Goal: Information Seeking & Learning: Learn about a topic

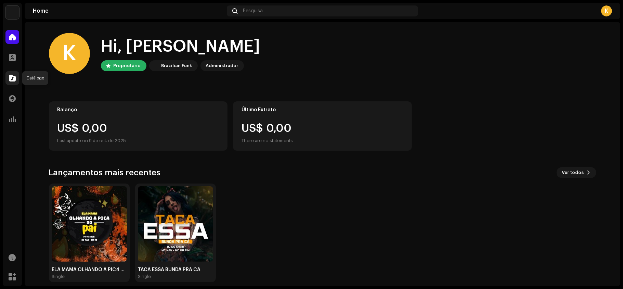
click at [11, 73] on div at bounding box center [12, 78] width 14 height 14
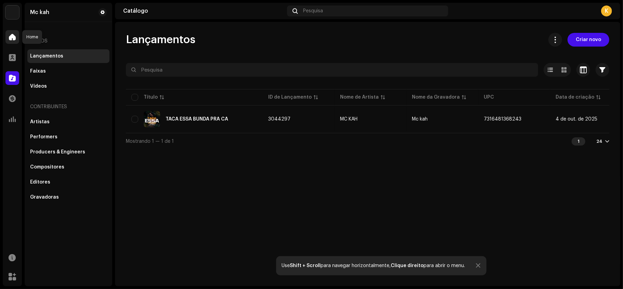
click at [14, 36] on span at bounding box center [12, 36] width 7 height 5
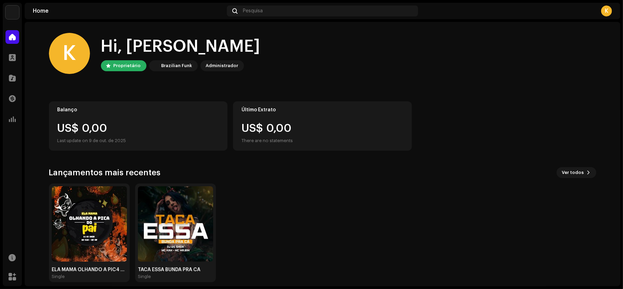
click at [213, 57] on div "Hi, Katylene Proprietário Brazilian Funk Administrador" at bounding box center [180, 54] width 159 height 36
click at [215, 65] on div "Administrador" at bounding box center [222, 66] width 32 height 8
click at [155, 63] on re-a-cover at bounding box center [155, 66] width 8 height 8
click at [601, 10] on div "K" at bounding box center [516, 10] width 191 height 11
click at [607, 10] on div "K" at bounding box center [606, 10] width 11 height 11
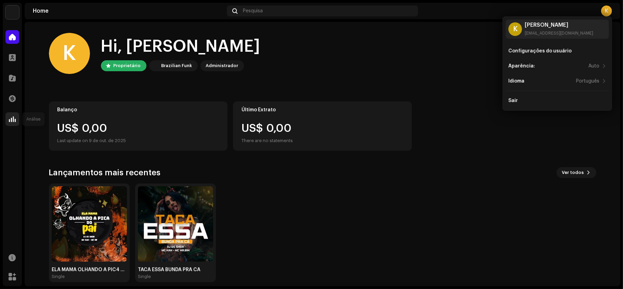
click at [11, 119] on span at bounding box center [12, 118] width 7 height 5
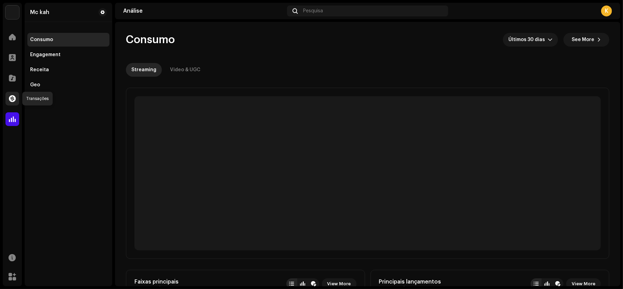
click at [12, 97] on span at bounding box center [12, 98] width 7 height 5
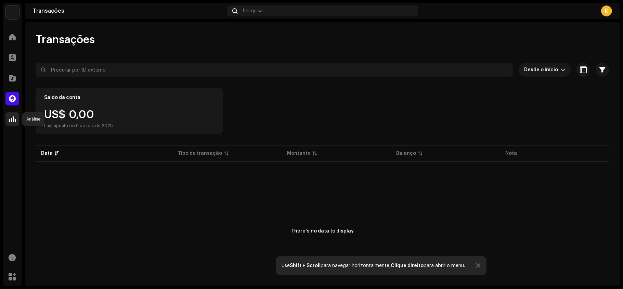
click at [9, 122] on span at bounding box center [12, 118] width 7 height 5
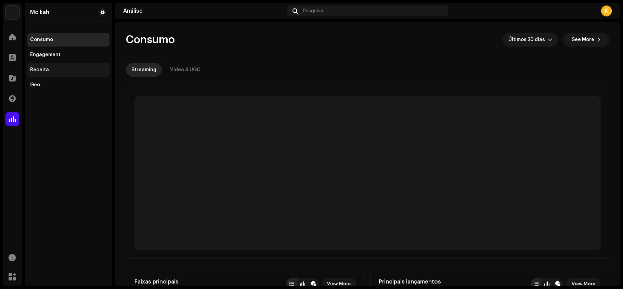
click at [46, 68] on div "Receita" at bounding box center [39, 69] width 19 height 5
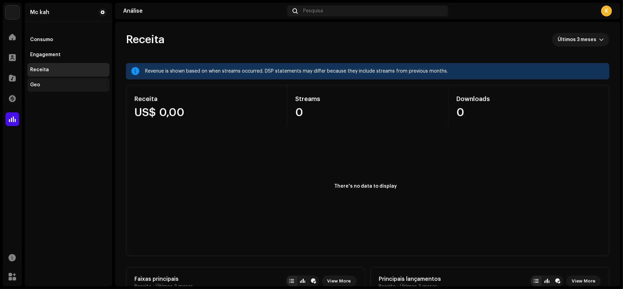
click at [61, 88] on div "Geo" at bounding box center [68, 85] width 82 height 14
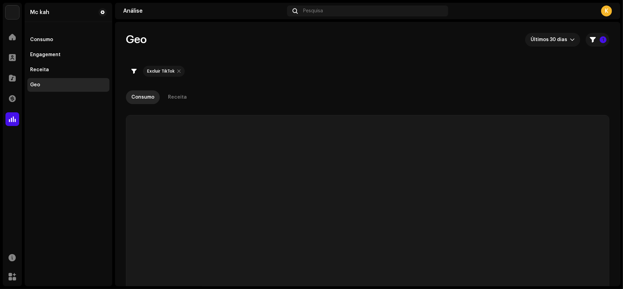
checkbox input "true"
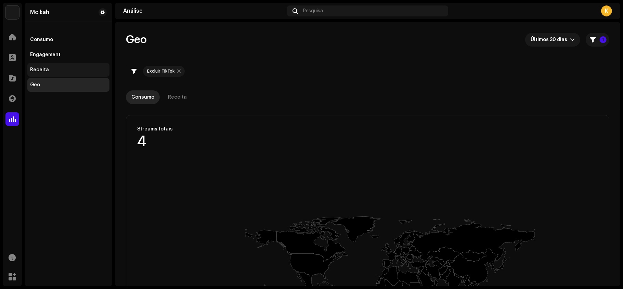
click at [40, 64] on div "Receita" at bounding box center [68, 70] width 82 height 14
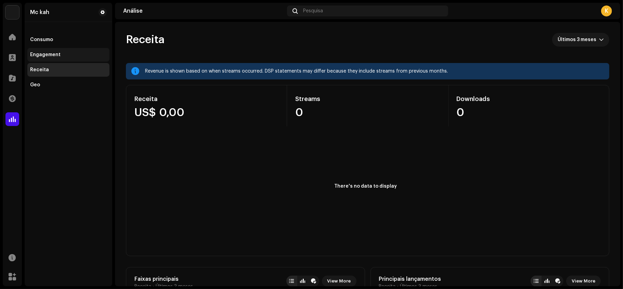
click at [51, 54] on div "Engagement" at bounding box center [45, 54] width 30 height 5
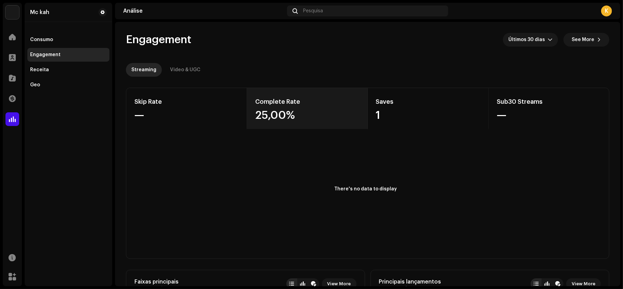
click at [295, 114] on div "25,00%" at bounding box center [307, 115] width 104 height 11
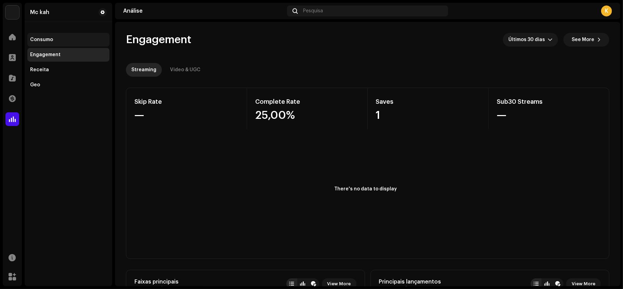
click at [55, 39] on div "Consumo" at bounding box center [68, 39] width 77 height 5
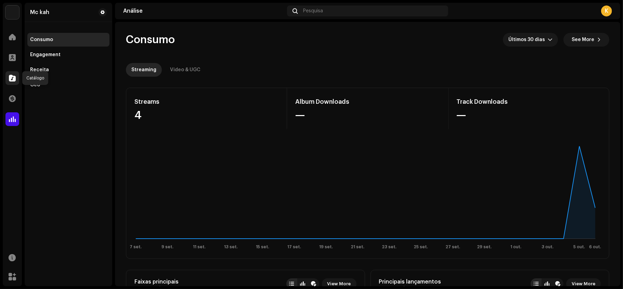
click at [15, 79] on span at bounding box center [12, 77] width 7 height 5
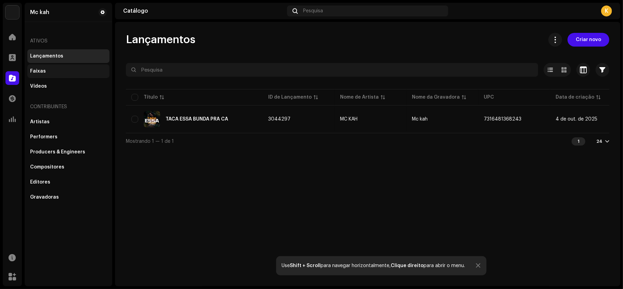
click at [42, 74] on div "Faixas" at bounding box center [68, 71] width 82 height 14
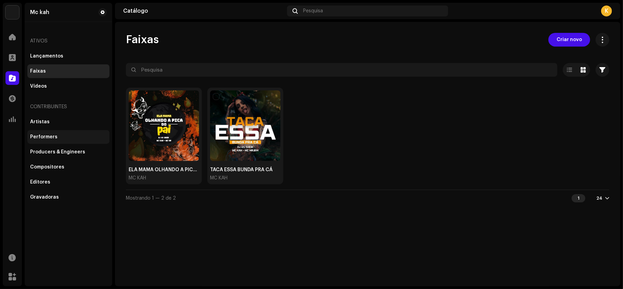
click at [62, 135] on div "Performers" at bounding box center [68, 136] width 77 height 5
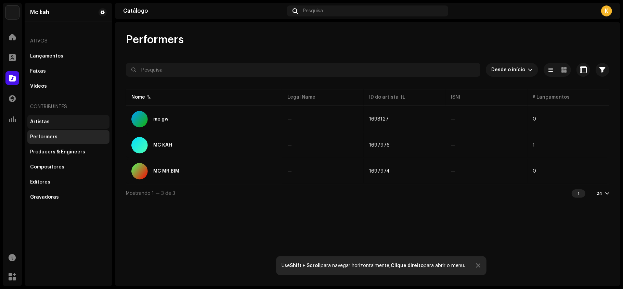
click at [55, 120] on div "Artistas" at bounding box center [68, 121] width 77 height 5
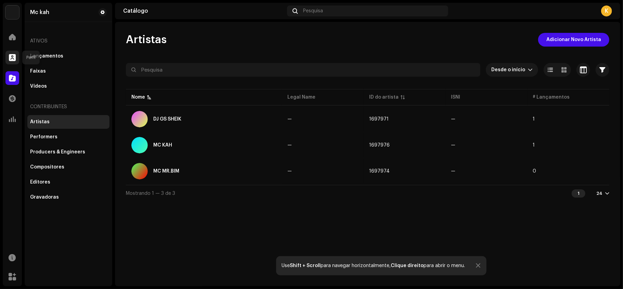
click at [11, 57] on span at bounding box center [12, 57] width 7 height 5
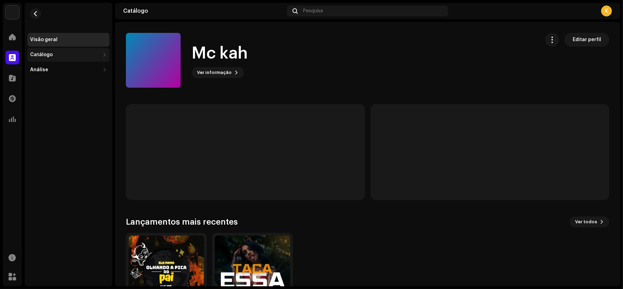
click at [68, 55] on div "Catálogo" at bounding box center [65, 54] width 70 height 5
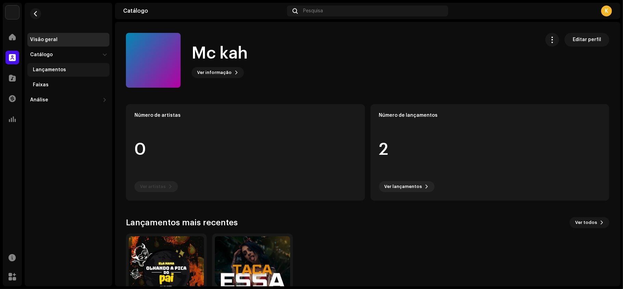
click at [66, 70] on div "Lançamentos" at bounding box center [70, 69] width 74 height 5
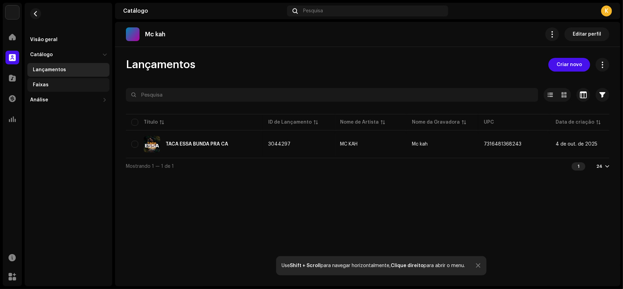
click at [62, 83] on div "Faixas" at bounding box center [70, 84] width 74 height 5
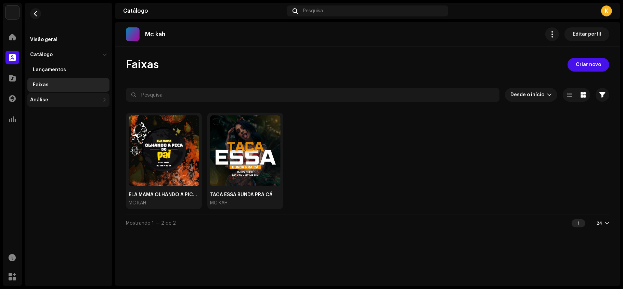
click at [76, 96] on div "Análise" at bounding box center [68, 100] width 82 height 14
click at [63, 141] on div "Receita" at bounding box center [68, 145] width 82 height 14
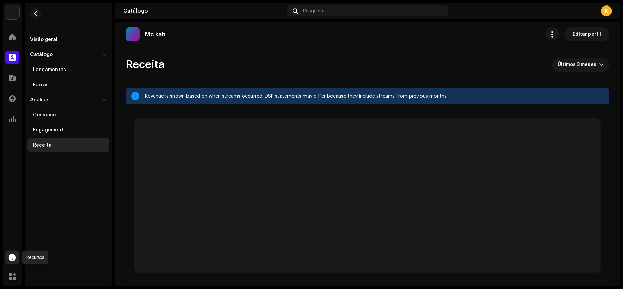
click at [12, 255] on span at bounding box center [12, 256] width 7 height 5
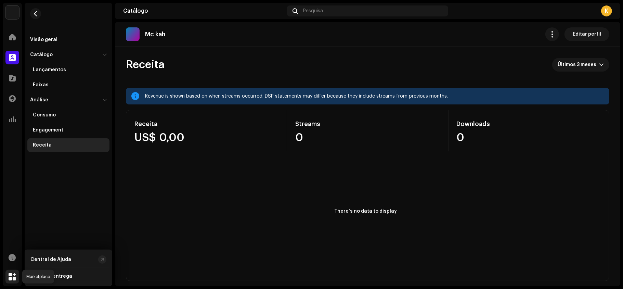
click at [12, 271] on div at bounding box center [12, 277] width 14 height 14
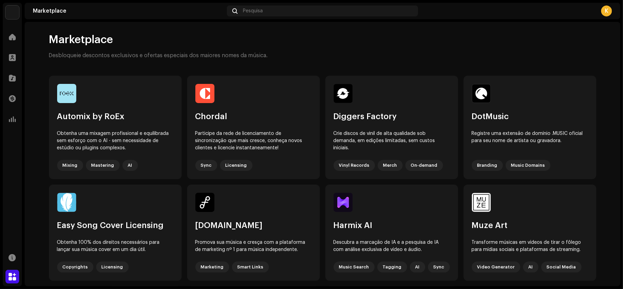
click at [12, 5] on navigation-account-switch "Mc kah" at bounding box center [12, 12] width 19 height 19
click at [13, 17] on img at bounding box center [12, 12] width 14 height 14
click at [63, 13] on span "Mc kah" at bounding box center [58, 11] width 17 height 5
click at [9, 36] on span at bounding box center [12, 36] width 7 height 5
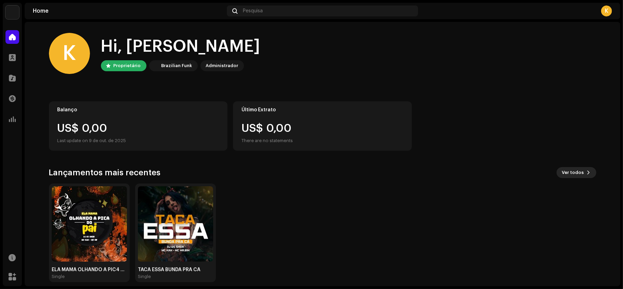
click at [591, 173] on button "Ver todos" at bounding box center [577, 172] width 40 height 11
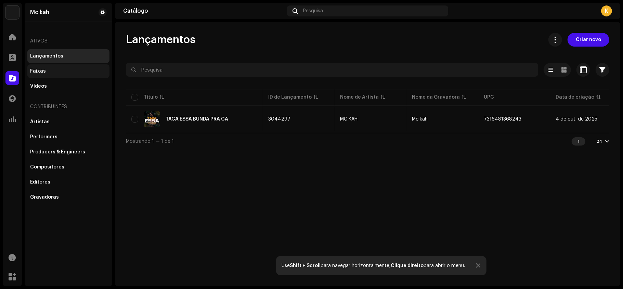
click at [39, 72] on div "Faixas" at bounding box center [38, 70] width 16 height 5
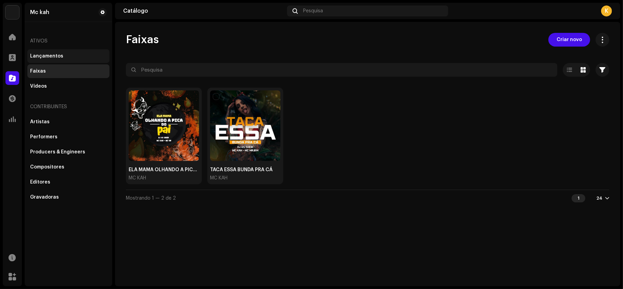
click at [53, 55] on div "Lançamentos" at bounding box center [46, 55] width 33 height 5
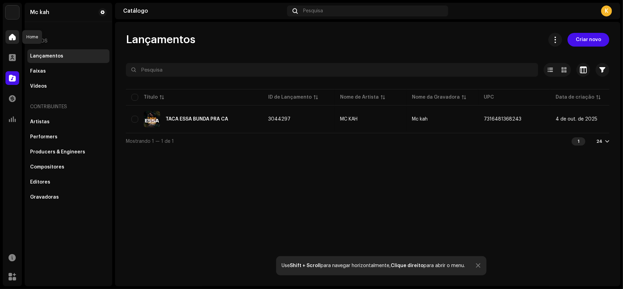
click at [14, 37] on span at bounding box center [12, 36] width 7 height 5
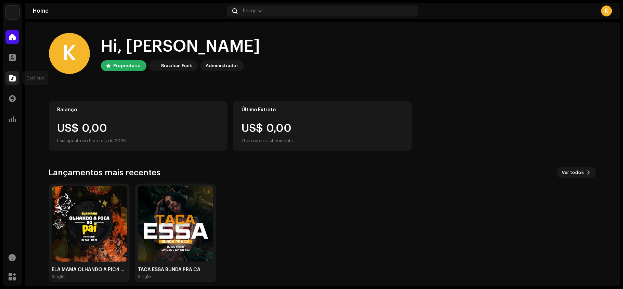
click at [12, 76] on span at bounding box center [12, 77] width 7 height 5
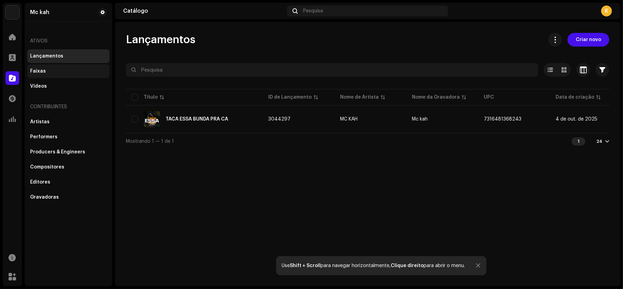
click at [59, 71] on div "Faixas" at bounding box center [68, 70] width 77 height 5
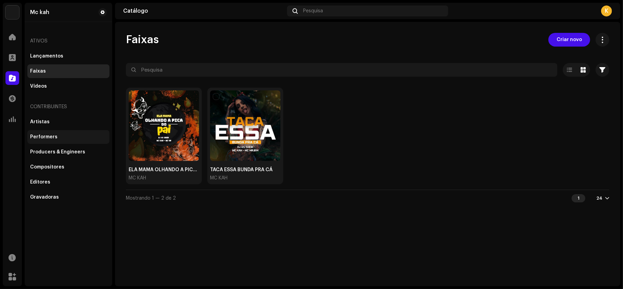
click at [60, 136] on div "Performers" at bounding box center [68, 136] width 77 height 5
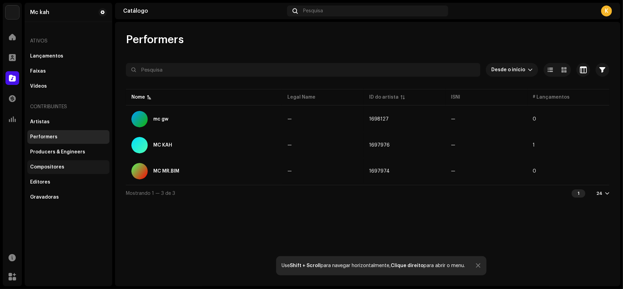
click at [66, 169] on div "Compositores" at bounding box center [68, 166] width 77 height 5
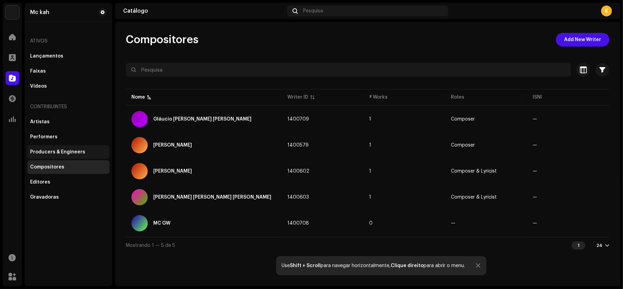
click at [63, 154] on div "Producers & Engineers" at bounding box center [57, 151] width 55 height 5
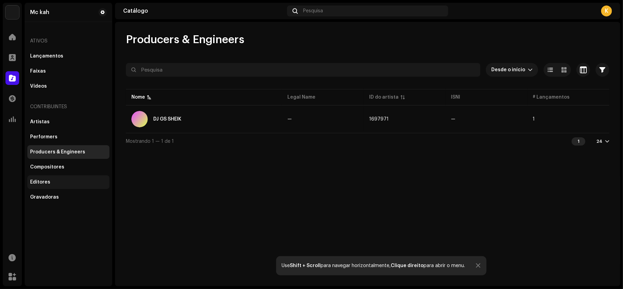
click at [57, 179] on div "Editores" at bounding box center [68, 181] width 77 height 5
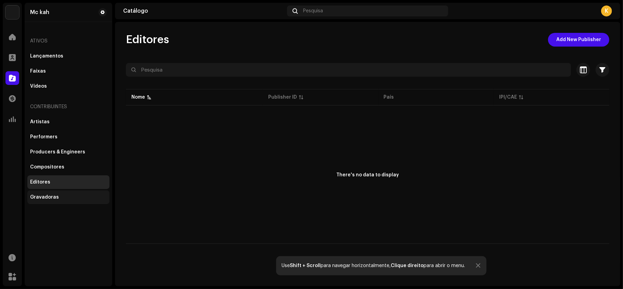
click at [56, 192] on div "Gravadoras" at bounding box center [68, 197] width 82 height 14
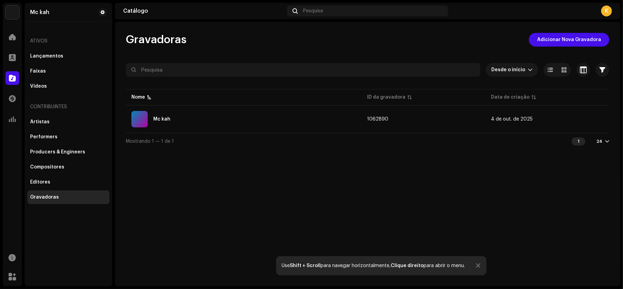
click at [136, 9] on div "Catálogo" at bounding box center [203, 10] width 161 height 5
click at [551, 73] on div at bounding box center [551, 70] width 14 height 14
click at [39, 67] on div "Faixas" at bounding box center [68, 71] width 82 height 14
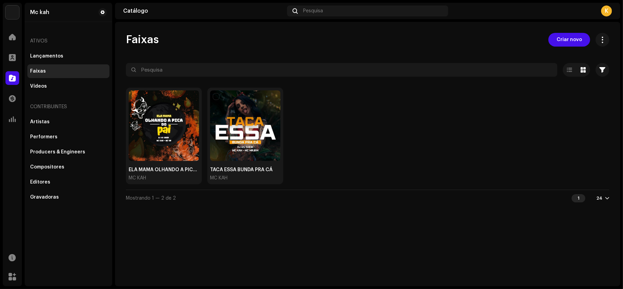
click at [39, 67] on div "Faixas" at bounding box center [68, 71] width 82 height 14
click at [68, 57] on div "Lançamentos" at bounding box center [68, 55] width 77 height 5
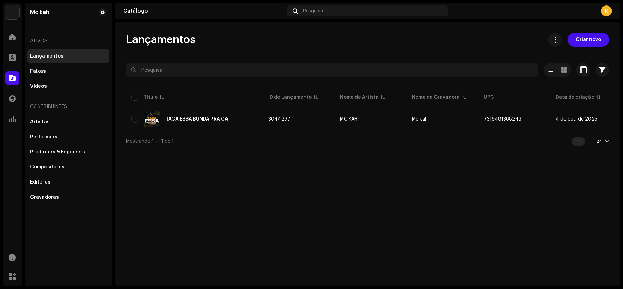
click at [68, 57] on div "Lançamentos" at bounding box center [68, 55] width 77 height 5
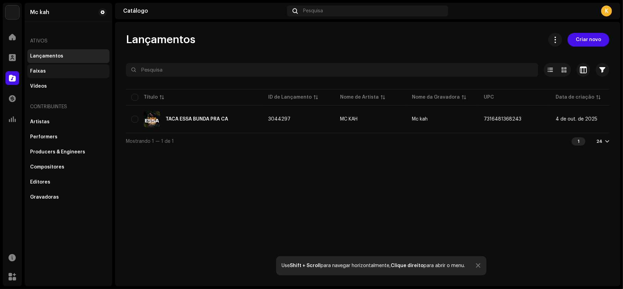
click at [68, 66] on div "Faixas" at bounding box center [68, 71] width 82 height 14
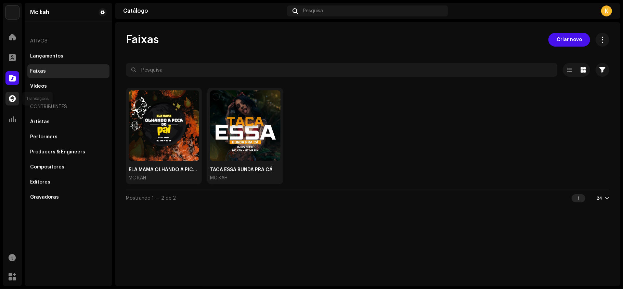
click at [12, 99] on span at bounding box center [12, 98] width 7 height 5
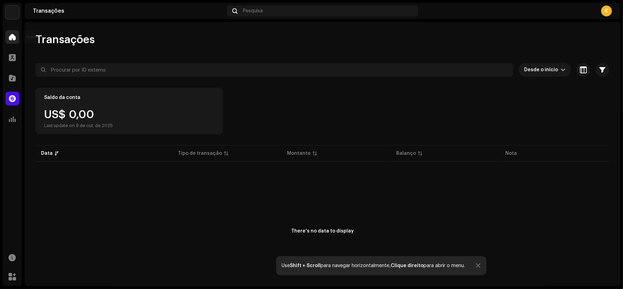
click at [11, 35] on span at bounding box center [12, 36] width 7 height 5
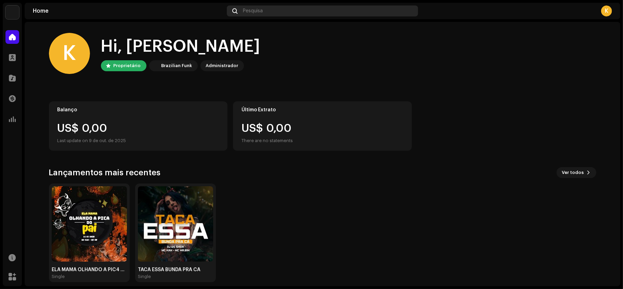
click at [263, 10] on span "Pesquisa" at bounding box center [253, 10] width 20 height 5
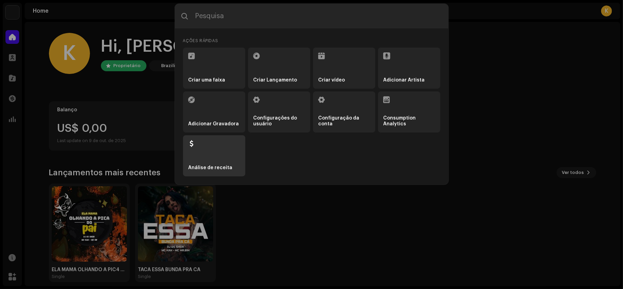
click at [226, 151] on li "Análise de receita" at bounding box center [214, 155] width 62 height 41
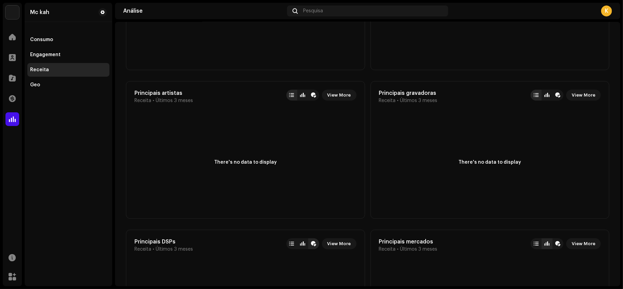
scroll to position [211, 0]
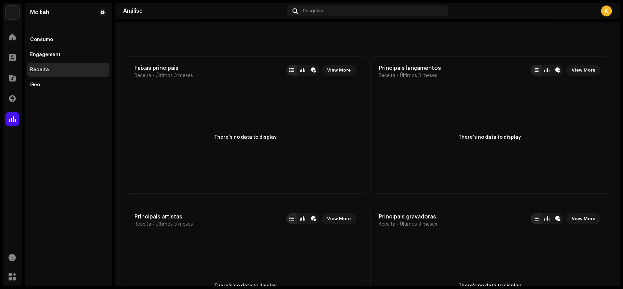
click at [44, 92] on div "Mc kah Consumo Engagement Receita Geo" at bounding box center [69, 144] width 88 height 283
click at [48, 81] on div "Geo" at bounding box center [68, 85] width 82 height 14
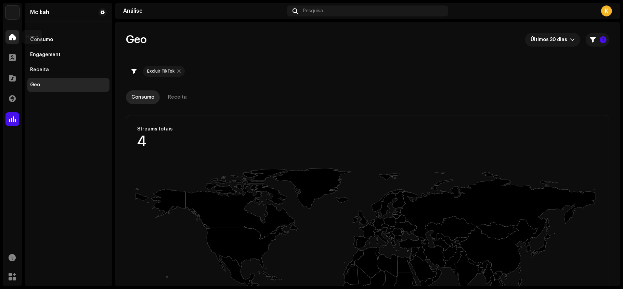
click at [17, 32] on div at bounding box center [12, 37] width 14 height 14
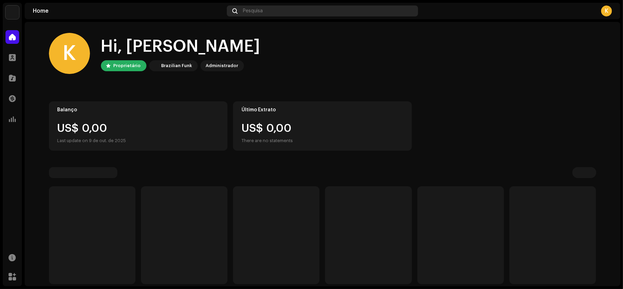
click at [274, 12] on div "Pesquisa" at bounding box center [322, 10] width 191 height 11
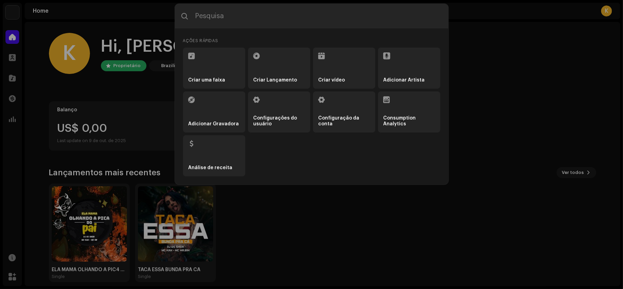
click at [274, 10] on input "text" at bounding box center [312, 16] width 274 height 25
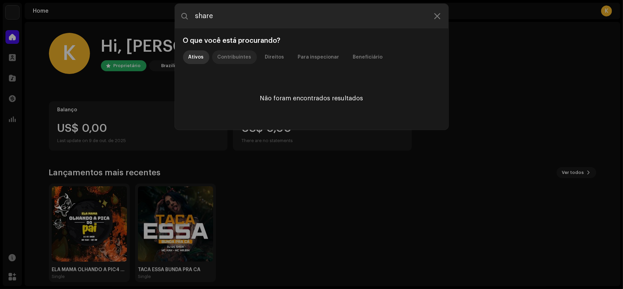
type input "share"
click at [245, 55] on div "Contribuintes" at bounding box center [235, 57] width 34 height 14
click at [274, 57] on div "Direitos" at bounding box center [274, 57] width 19 height 14
click at [301, 57] on div "Para inspecionar" at bounding box center [318, 57] width 41 height 14
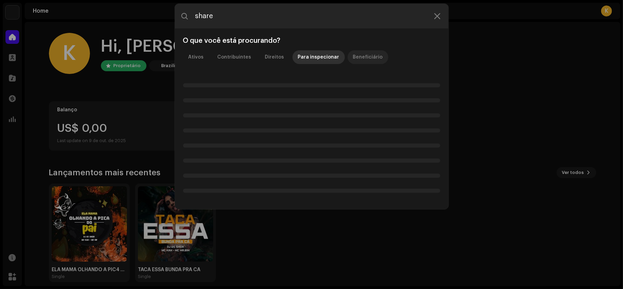
click at [353, 56] on div "Beneficiário" at bounding box center [368, 57] width 30 height 14
click at [439, 16] on icon at bounding box center [437, 15] width 6 height 5
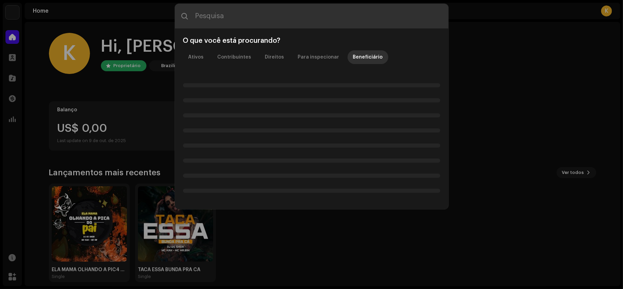
click at [252, 21] on input "text" at bounding box center [312, 16] width 274 height 25
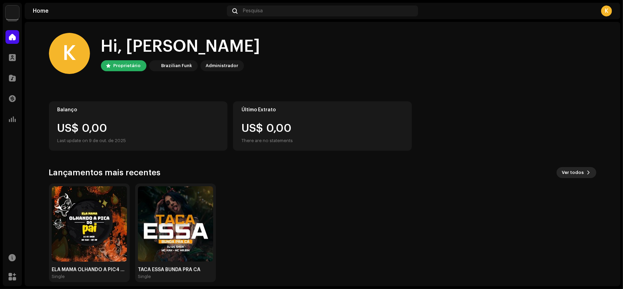
click at [582, 174] on button "Ver todos" at bounding box center [577, 172] width 40 height 11
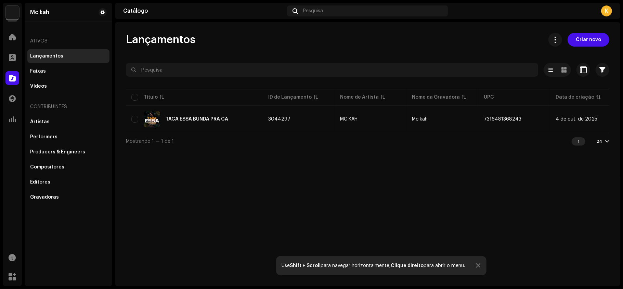
click at [160, 142] on span "Mostrando 1 — 1 de 1" at bounding box center [150, 141] width 48 height 5
click at [553, 69] on span at bounding box center [550, 69] width 5 height 5
click at [554, 42] on span at bounding box center [555, 39] width 6 height 5
click at [505, 36] on div "Lançamentos Criar novo" at bounding box center [367, 40] width 483 height 14
click at [598, 71] on button "button" at bounding box center [603, 70] width 14 height 14
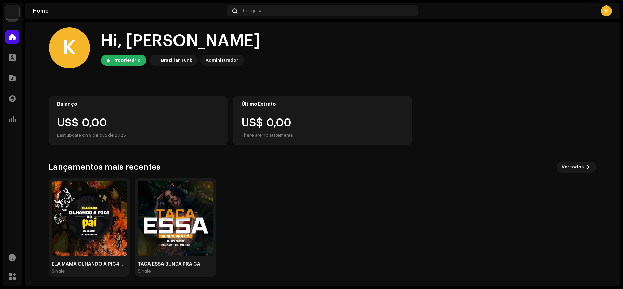
scroll to position [7, 0]
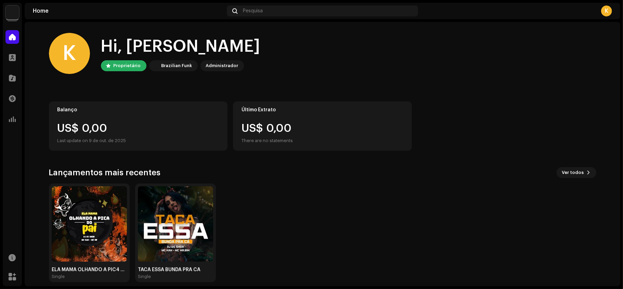
click at [159, 111] on div "Balanço" at bounding box center [138, 109] width 162 height 5
click at [352, 138] on div "US$ 0,00 There are no statements" at bounding box center [322, 134] width 162 height 22
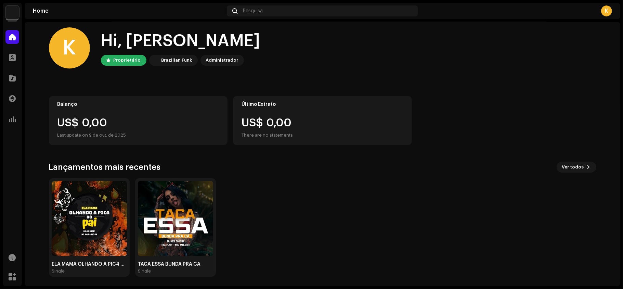
scroll to position [7, 0]
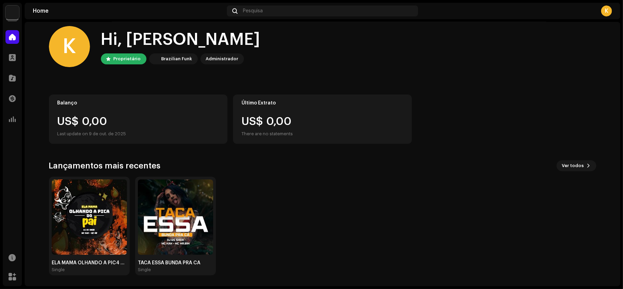
click at [348, 87] on div "K Hi, Katylene Proprietário Brazilian Funk Administrador Balanço US$ 0,00 Last …" at bounding box center [322, 150] width 547 height 271
click at [498, 214] on div "ELA MAMA OLHANDO A PIC4 DO PAI Single TACA ESSA BUNDA PRA CÁ Single" at bounding box center [319, 225] width 547 height 99
click at [10, 8] on img at bounding box center [12, 12] width 14 height 14
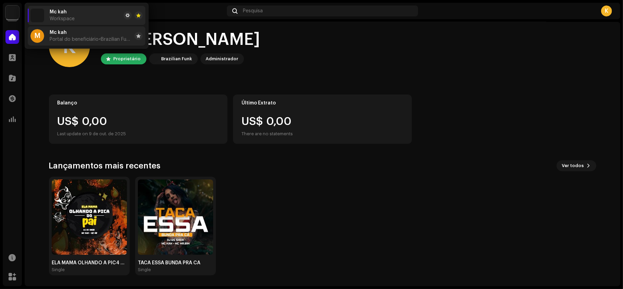
click at [66, 34] on span "Mc kah" at bounding box center [58, 32] width 17 height 5
